Goal: Complete application form

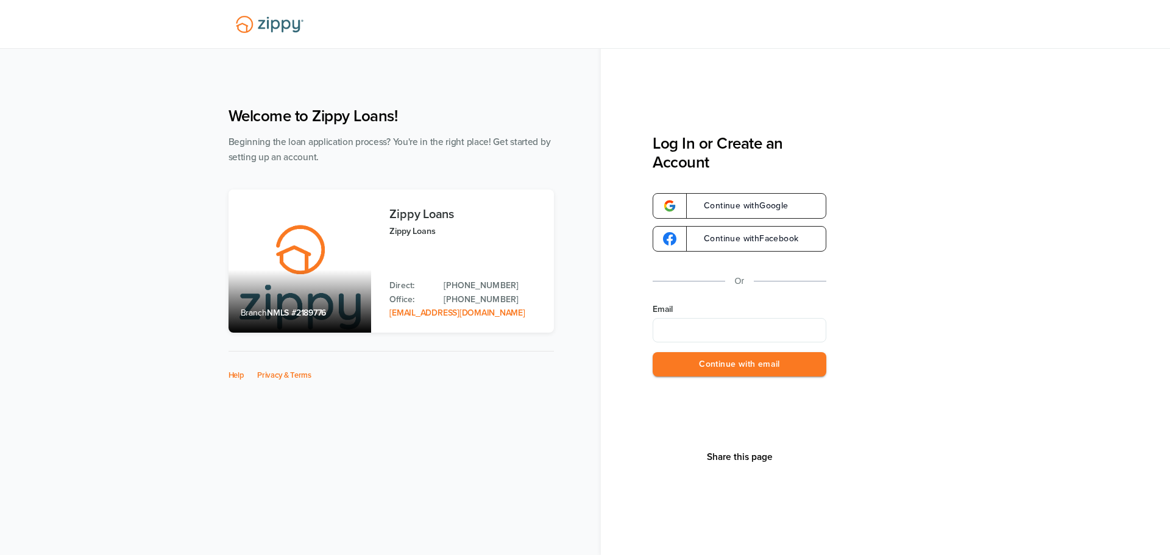
click at [716, 325] on input "Email" at bounding box center [739, 330] width 174 height 24
type input "**********"
click at [744, 370] on button "Continue with email" at bounding box center [739, 364] width 174 height 25
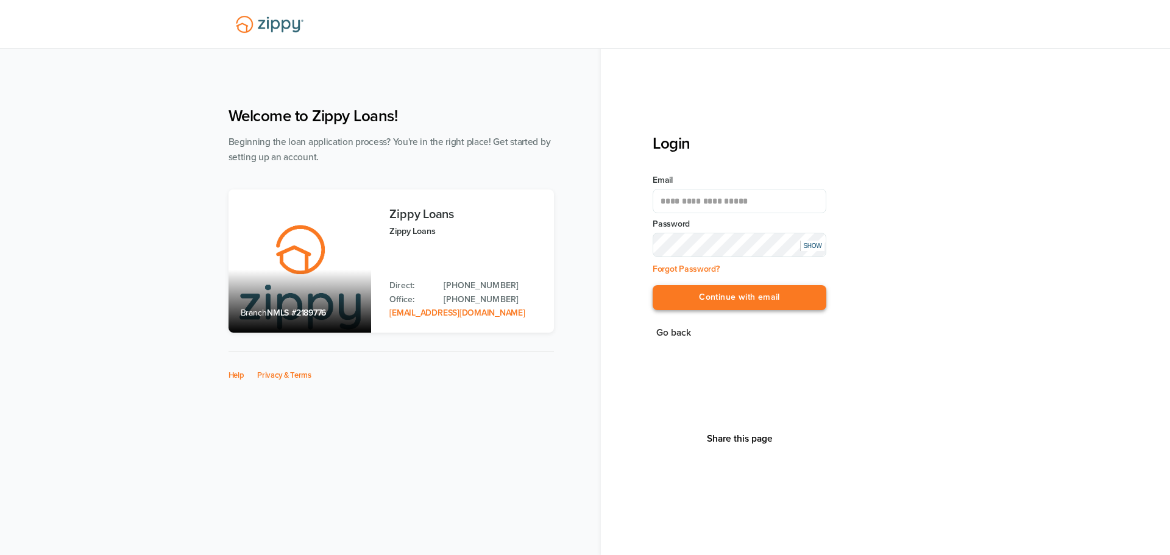
click at [750, 292] on button "Continue with email" at bounding box center [739, 297] width 174 height 25
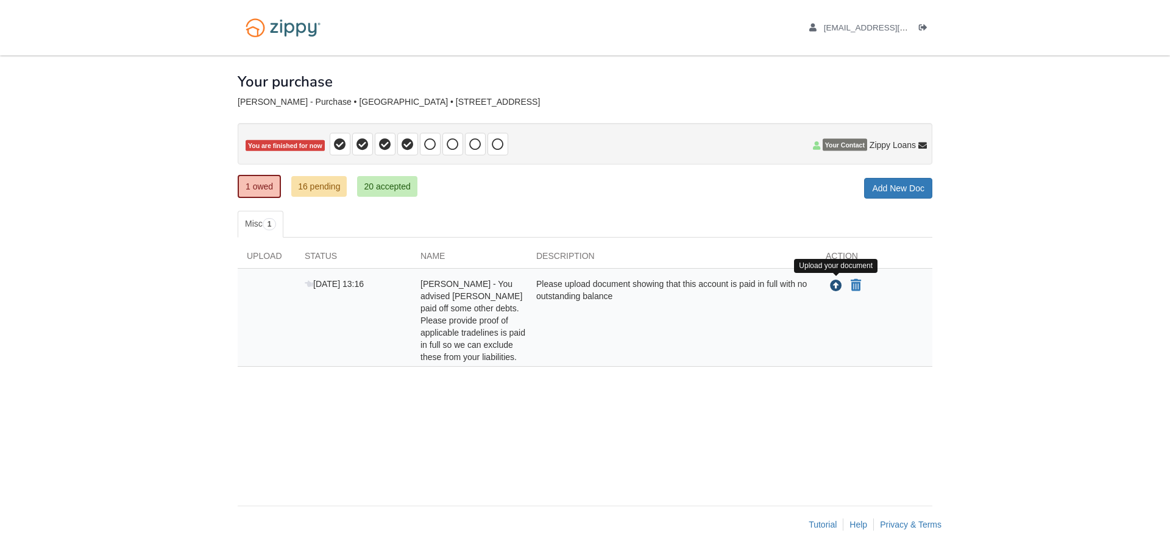
click at [834, 286] on icon "Upload Kimberly Jackson - You advised ONEMAIN paid off some other debts. Please…" at bounding box center [836, 286] width 12 height 12
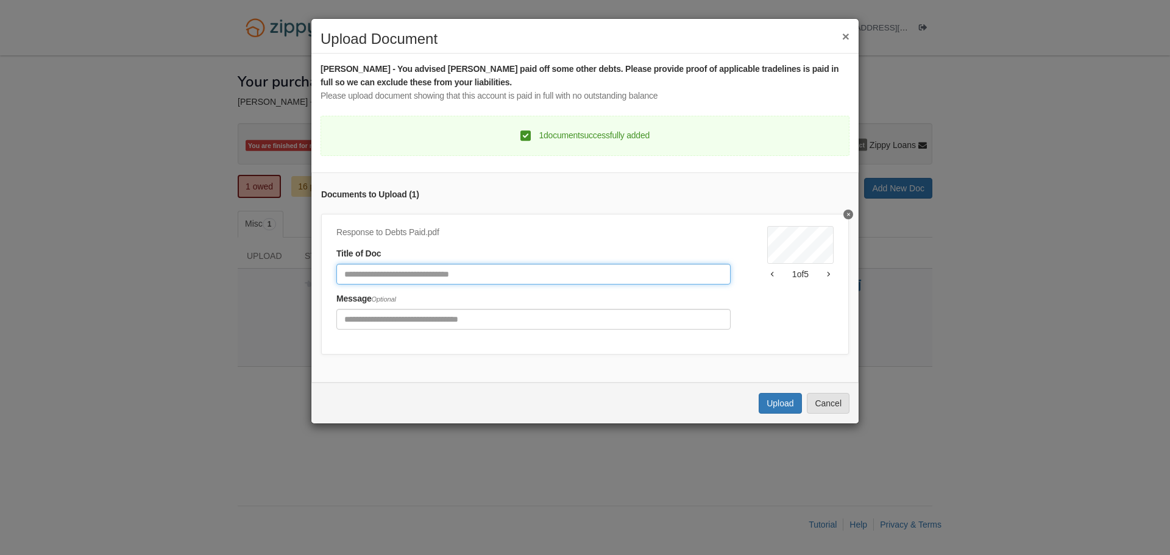
click at [576, 268] on input "Document Title" at bounding box center [533, 274] width 394 height 21
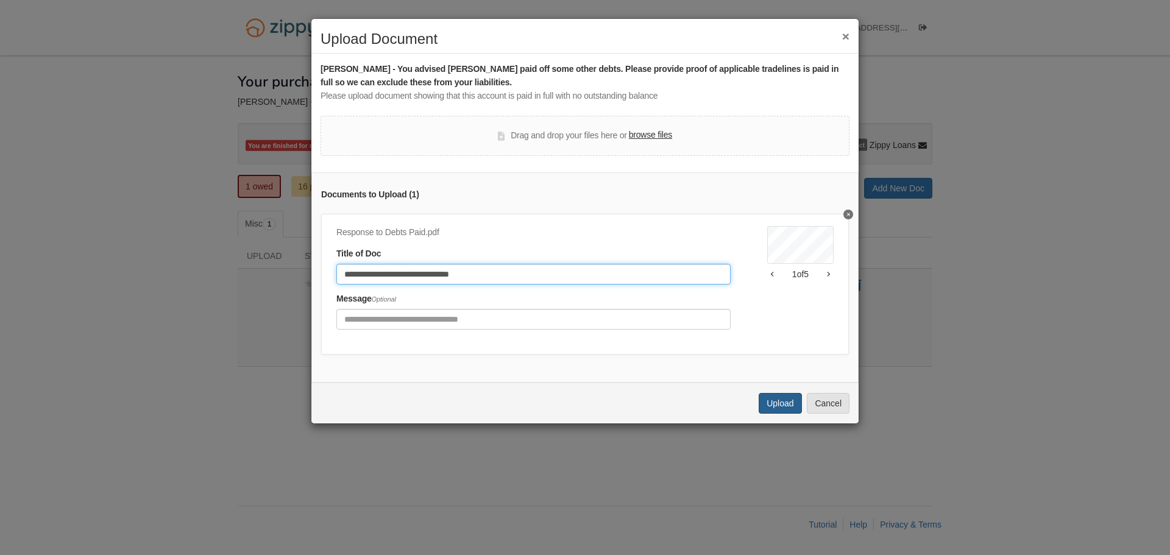
type input "**********"
click at [777, 407] on button "Upload" at bounding box center [779, 403] width 43 height 21
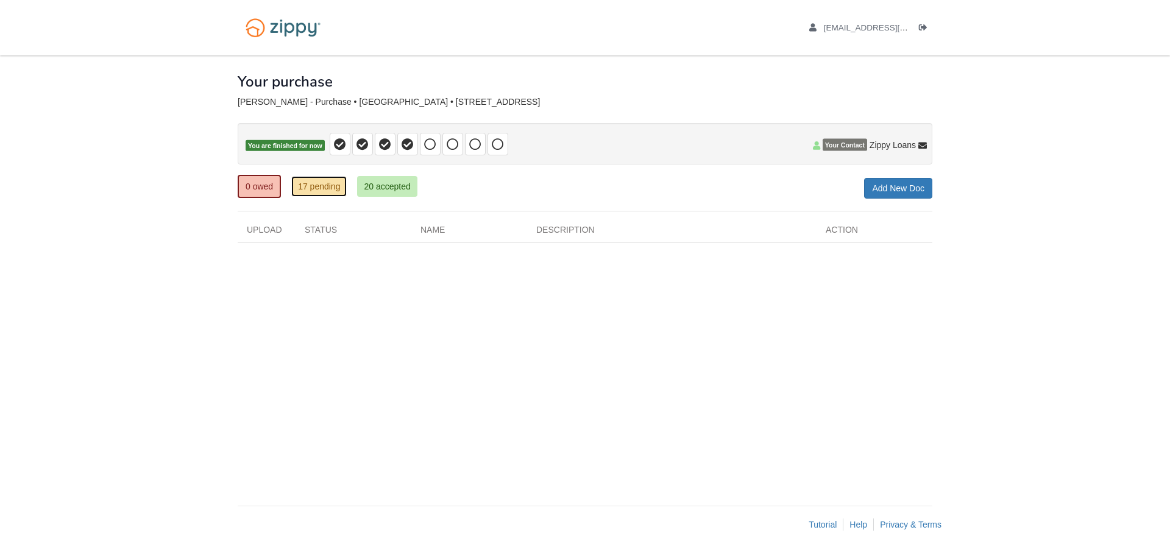
click at [327, 188] on link "17 pending" at bounding box center [318, 186] width 55 height 21
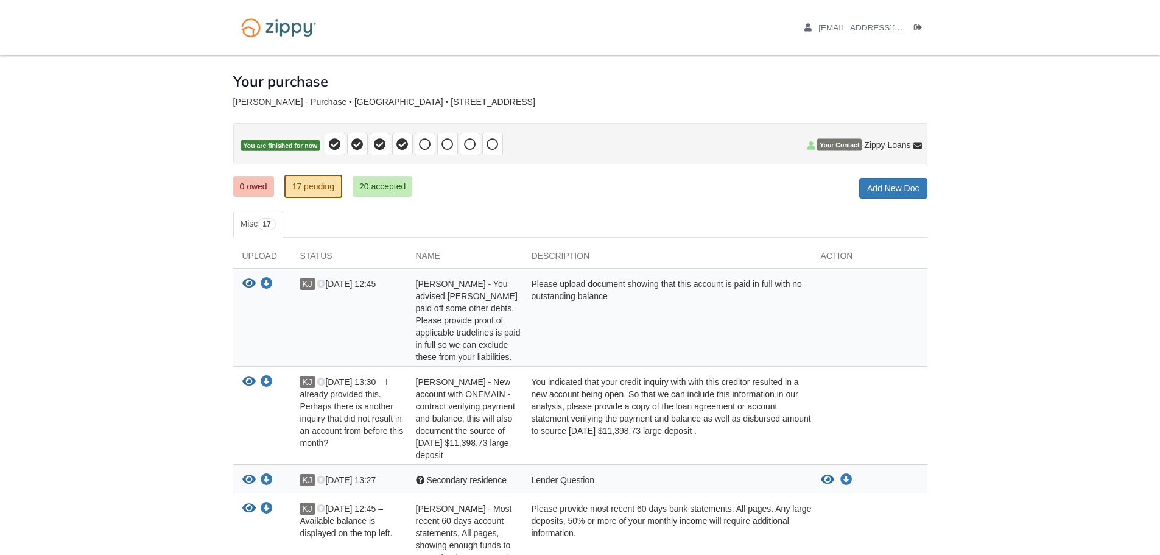
drag, startPoint x: 605, startPoint y: 418, endPoint x: 727, endPoint y: 434, distance: 122.2
click at [727, 434] on div "You indicated that your credit inquiry with with this creditor resulted in a ne…" at bounding box center [667, 418] width 289 height 85
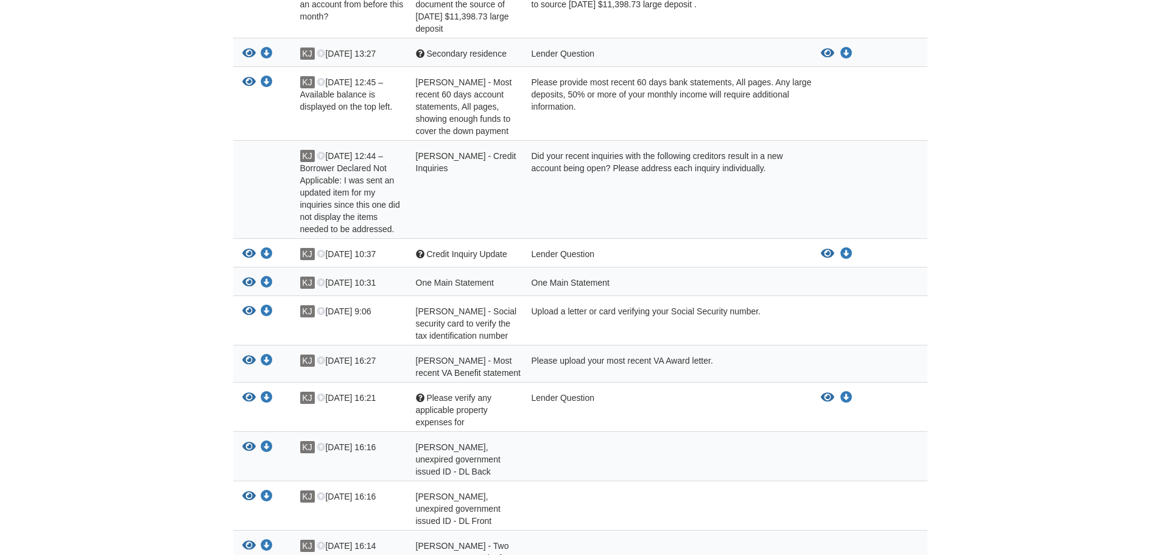
scroll to position [548, 0]
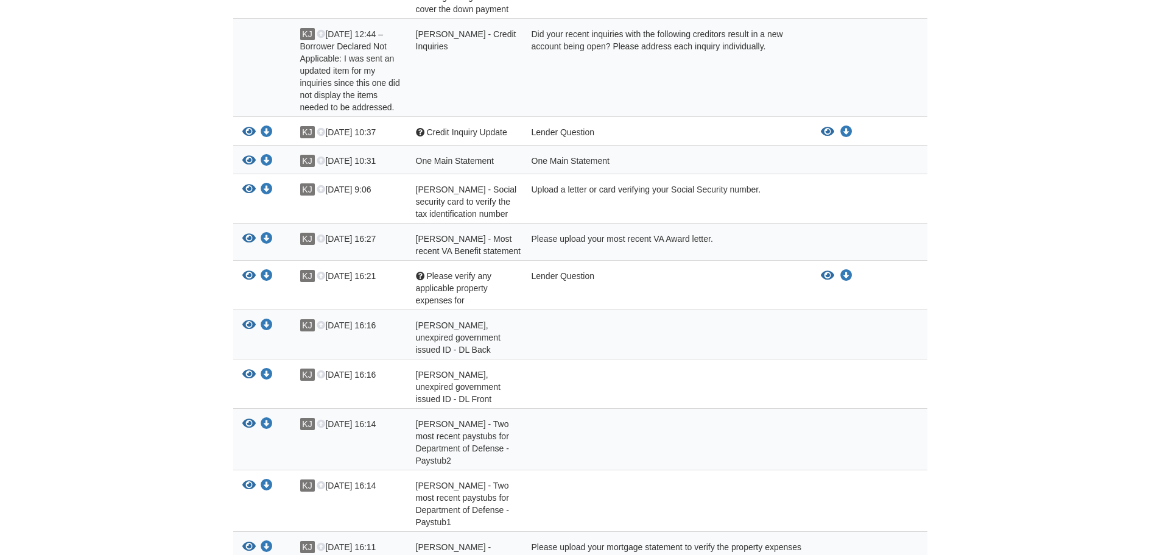
click at [1055, 358] on body "kjackson76@gmail.com Logout" at bounding box center [580, 123] width 1160 height 1342
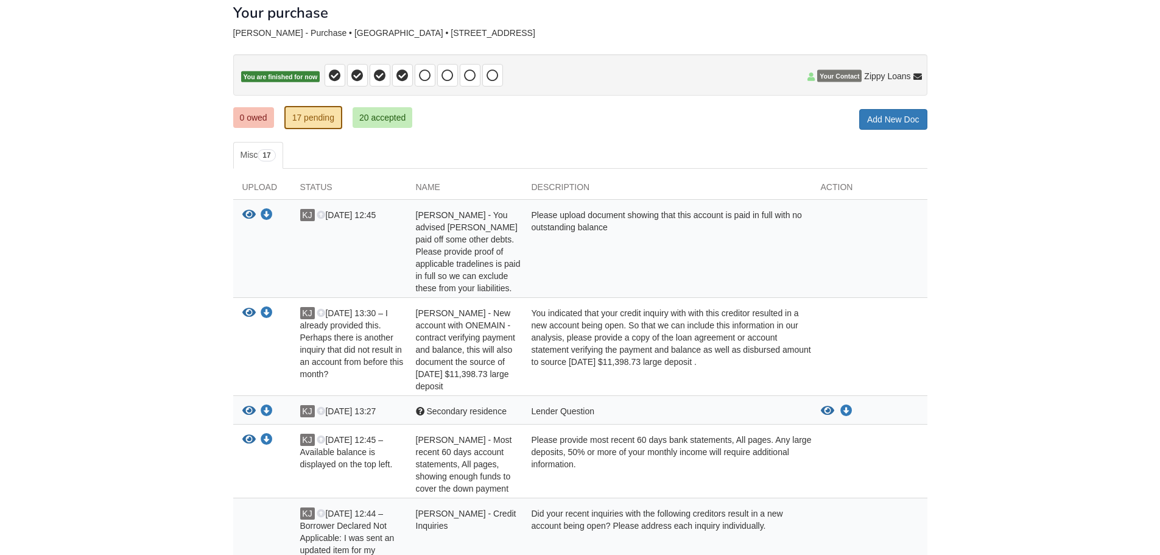
scroll to position [0, 0]
